Goal: Information Seeking & Learning: Learn about a topic

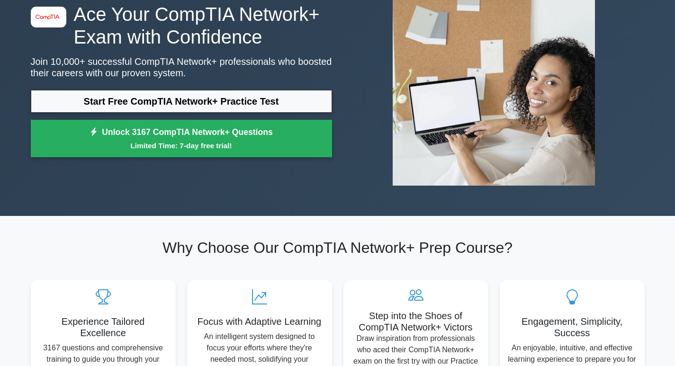
scroll to position [95, 0]
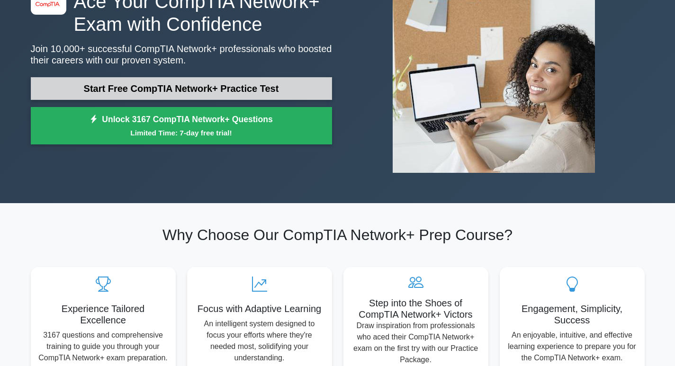
click at [183, 88] on link "Start Free CompTIA Network+ Practice Test" at bounding box center [181, 88] width 301 height 23
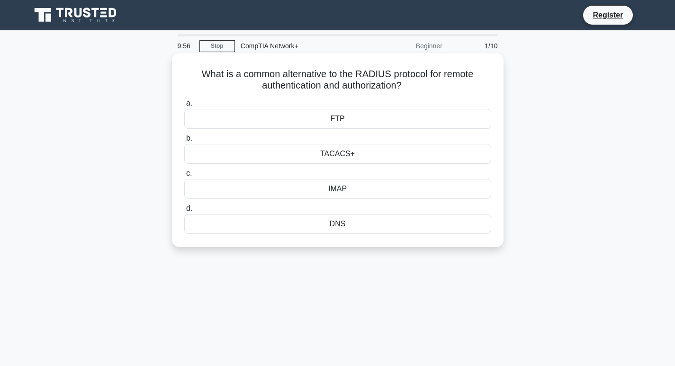
click at [340, 117] on div "FTP" at bounding box center [337, 119] width 307 height 20
click at [184, 107] on input "a. FTP" at bounding box center [184, 103] width 0 height 6
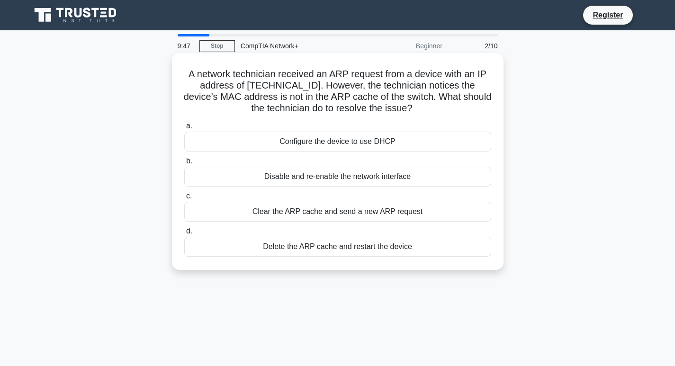
click at [338, 141] on div "Configure the device to use DHCP" at bounding box center [337, 142] width 307 height 20
click at [184, 129] on input "a. Configure the device to use DHCP" at bounding box center [184, 126] width 0 height 6
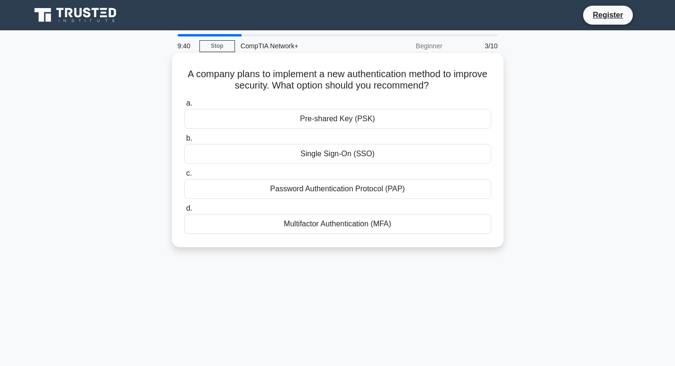
click at [355, 188] on div "Password Authentication Protocol (PAP)" at bounding box center [337, 189] width 307 height 20
click at [184, 177] on input "c. Password Authentication Protocol (PAP)" at bounding box center [184, 173] width 0 height 6
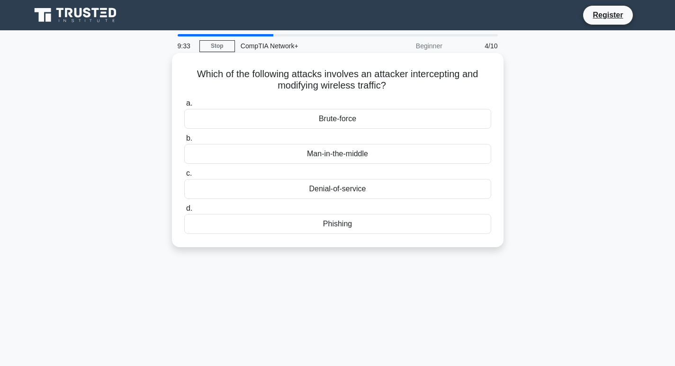
click at [351, 224] on div "Phishing" at bounding box center [337, 224] width 307 height 20
click at [184, 212] on input "d. Phishing" at bounding box center [184, 209] width 0 height 6
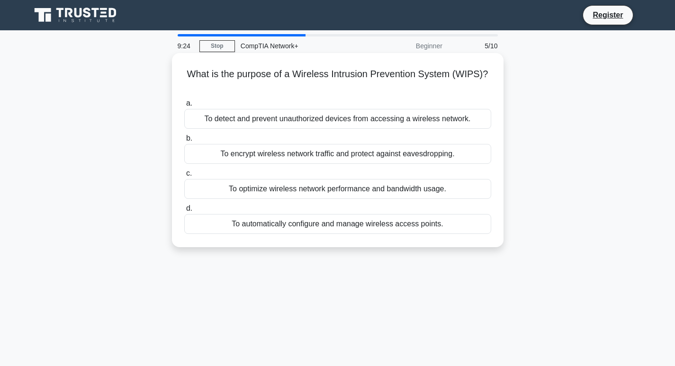
click at [330, 192] on div "To optimize wireless network performance and bandwidth usage." at bounding box center [337, 189] width 307 height 20
click at [184, 177] on input "c. To optimize wireless network performance and bandwidth usage." at bounding box center [184, 173] width 0 height 6
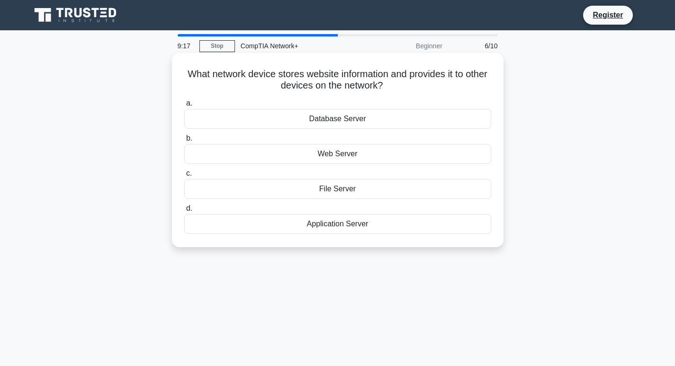
click at [336, 156] on div "Web Server" at bounding box center [337, 154] width 307 height 20
click at [184, 142] on input "b. Web Server" at bounding box center [184, 138] width 0 height 6
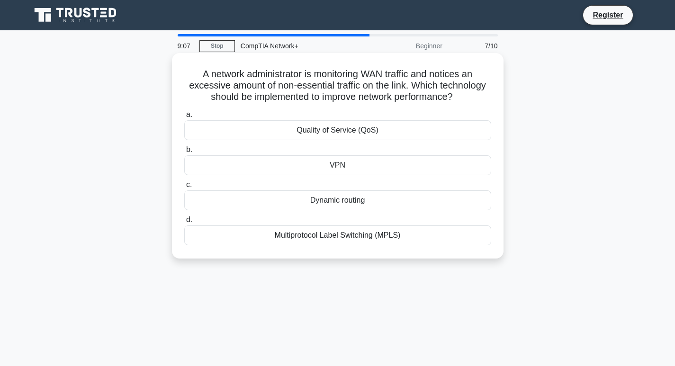
click at [358, 235] on div "Multiprotocol Label Switching (MPLS)" at bounding box center [337, 235] width 307 height 20
click at [184, 223] on input "d. Multiprotocol Label Switching (MPLS)" at bounding box center [184, 220] width 0 height 6
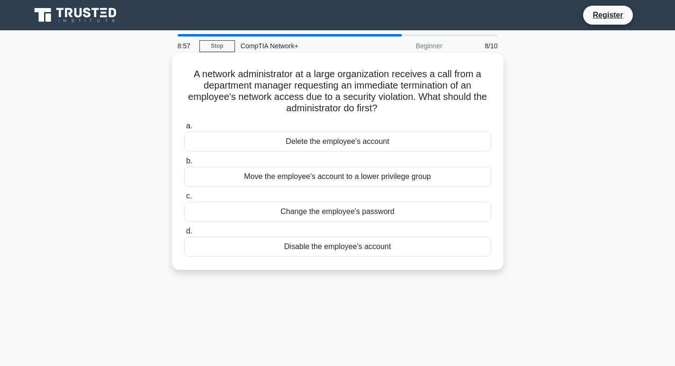
click at [351, 179] on div "Move the employee's account to a lower privilege group" at bounding box center [337, 177] width 307 height 20
click at [184, 164] on input "b. Move the employee's account to a lower privilege group" at bounding box center [184, 161] width 0 height 6
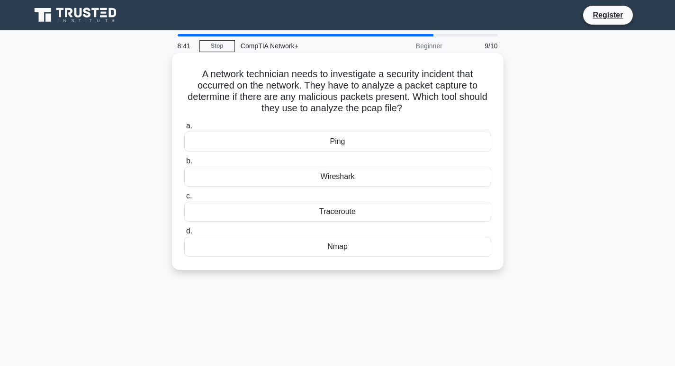
click at [345, 178] on div "Wireshark" at bounding box center [337, 177] width 307 height 20
click at [184, 164] on input "b. Wireshark" at bounding box center [184, 161] width 0 height 6
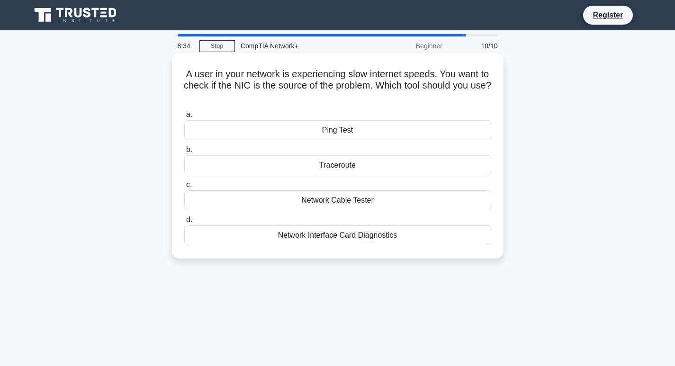
click at [351, 234] on div "Network Interface Card Diagnostics" at bounding box center [337, 235] width 307 height 20
click at [184, 223] on input "d. Network Interface Card Diagnostics" at bounding box center [184, 220] width 0 height 6
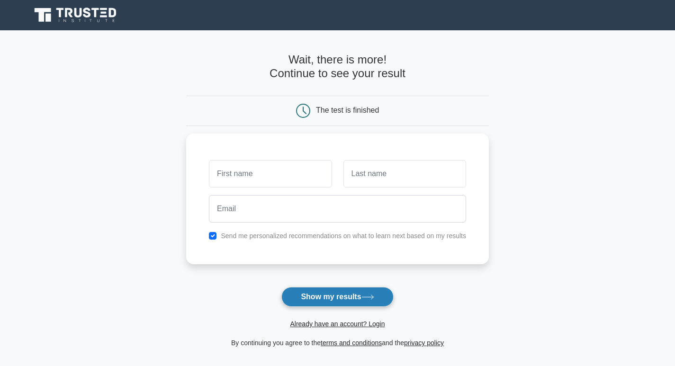
click at [363, 300] on button "Show my results" at bounding box center [337, 297] width 112 height 20
